Goal: Task Accomplishment & Management: Complete application form

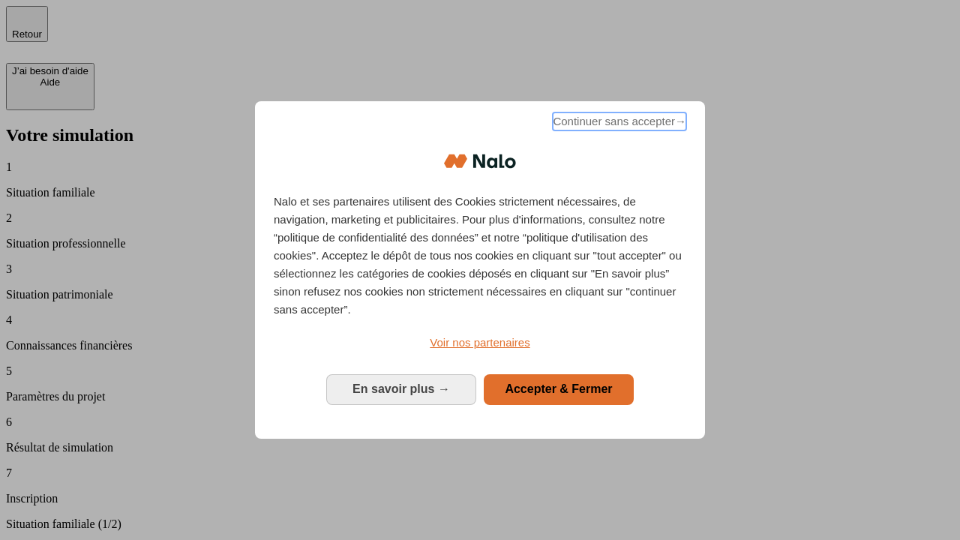
click at [618, 124] on span "Continuer sans accepter →" at bounding box center [620, 122] width 134 height 18
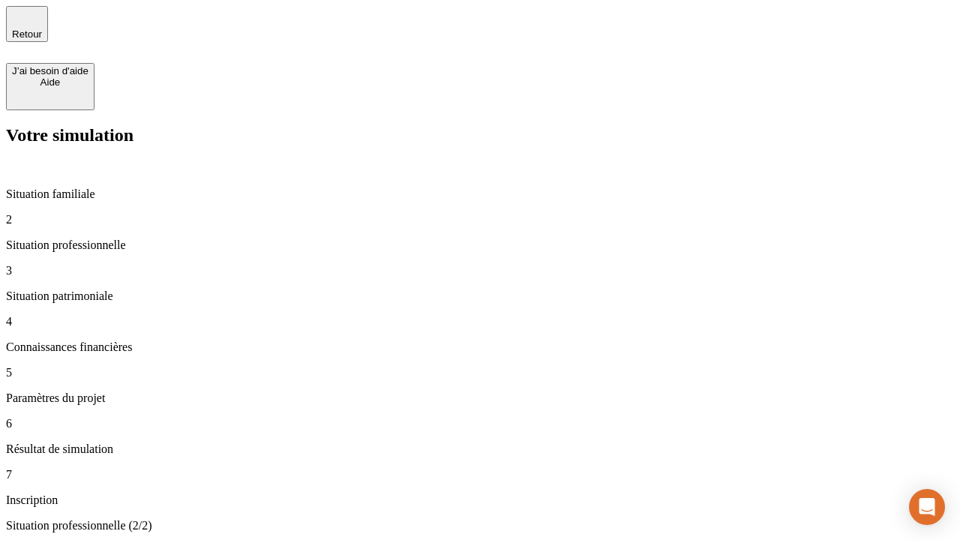
type input "30 000"
type input "0"
type input "1 000"
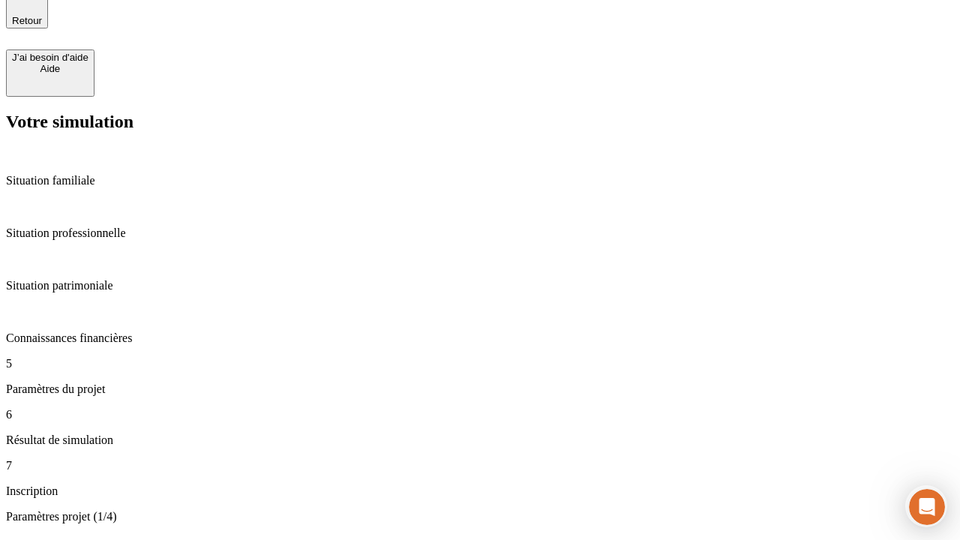
scroll to position [110, 0]
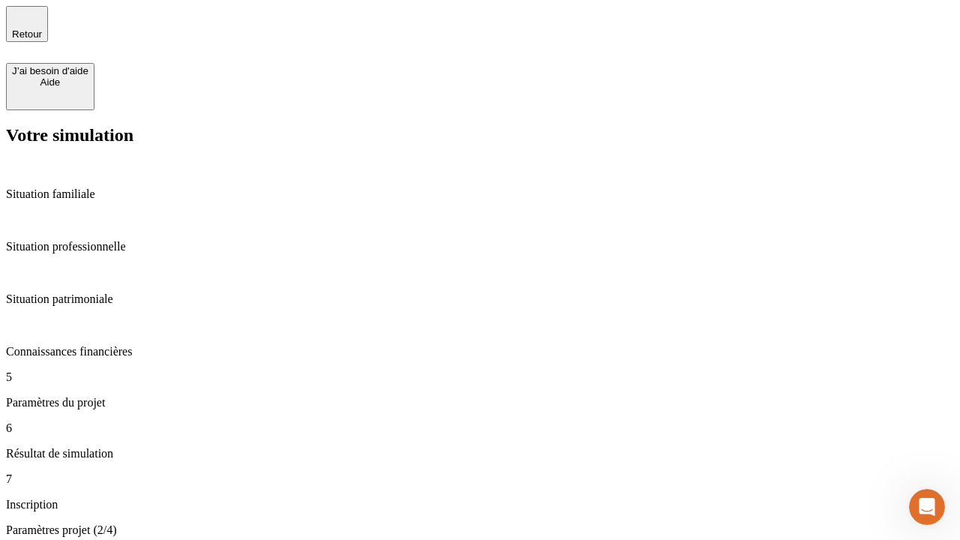
type input "40"
type input "64"
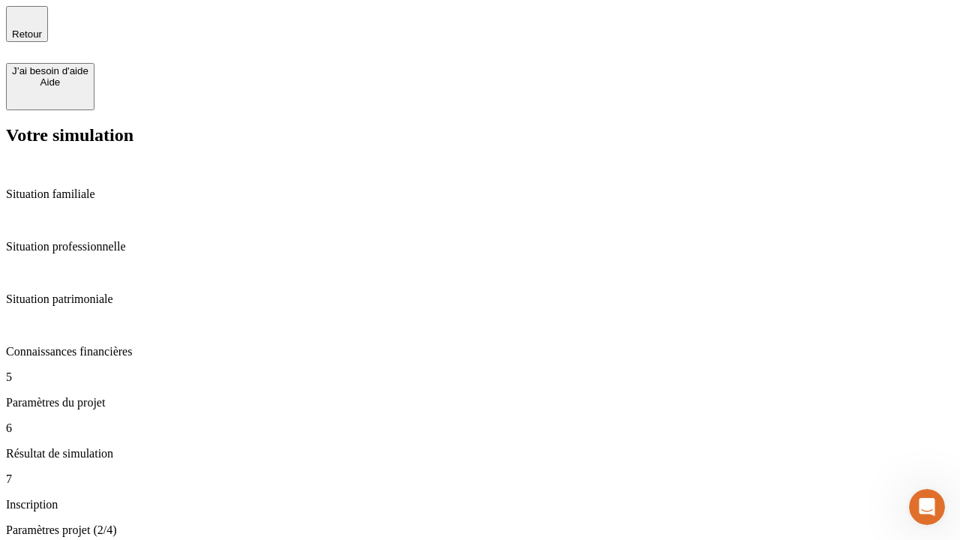
type input "200 000"
type input "640"
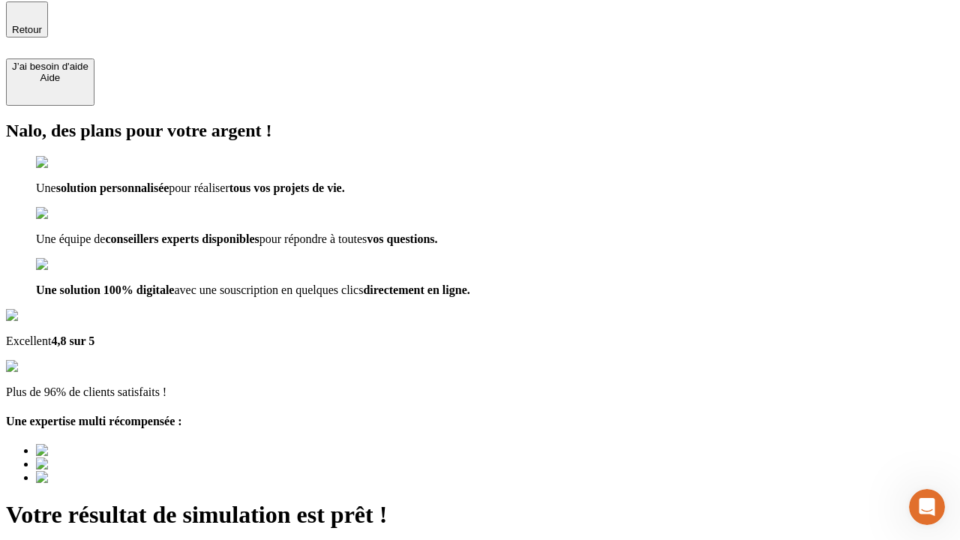
type input "[EMAIL_ADDRESS][DOMAIN_NAME]"
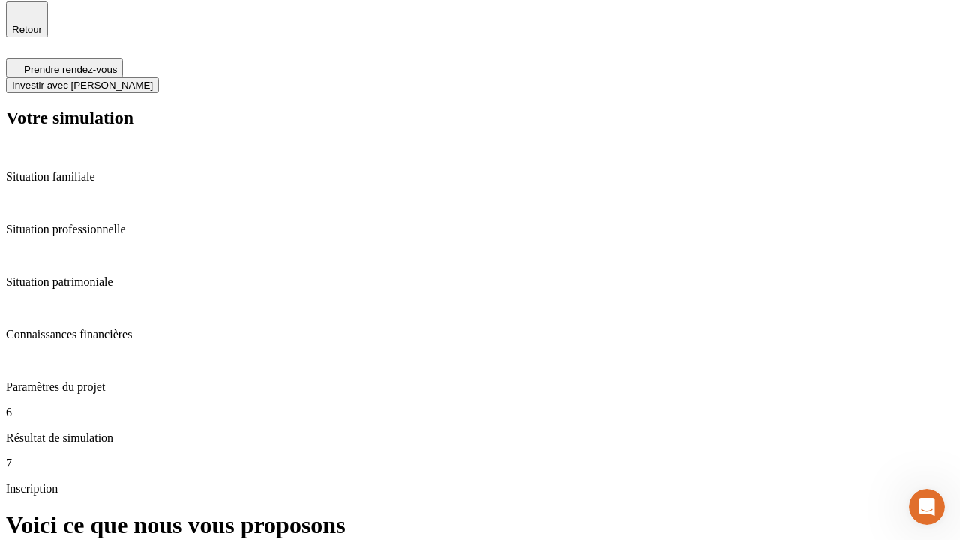
click at [153, 80] on span "Investir avec [PERSON_NAME]" at bounding box center [82, 85] width 141 height 11
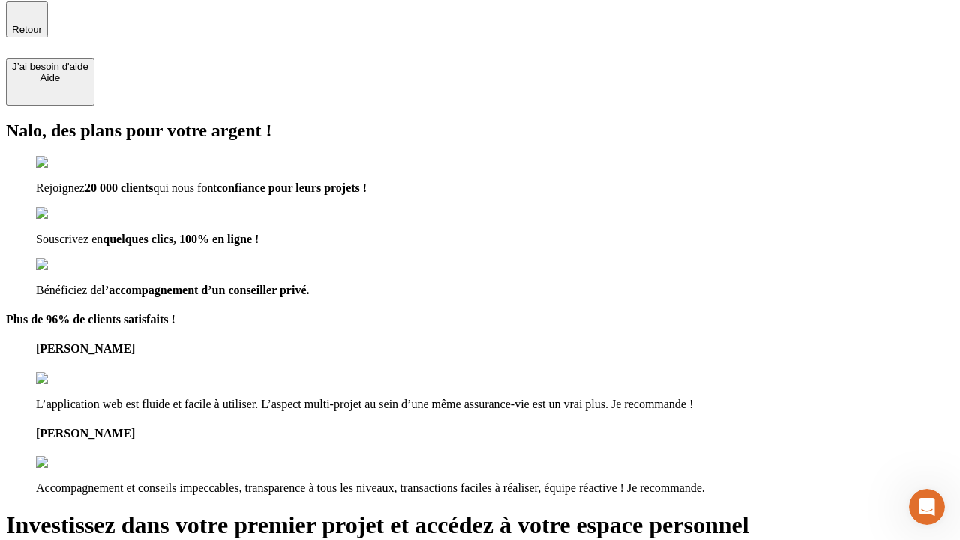
scroll to position [3, 0]
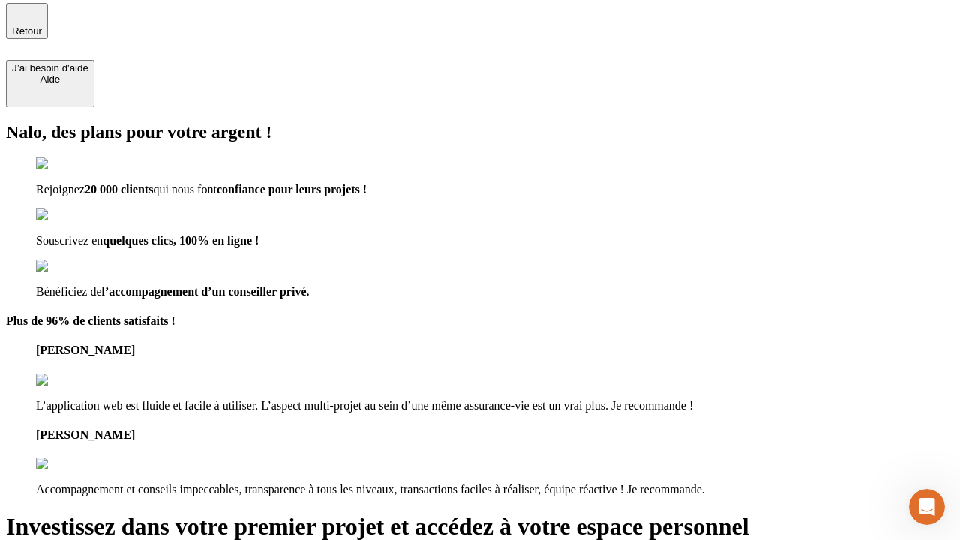
type input "[PERSON_NAME][EMAIL_ADDRESS][DOMAIN_NAME]"
